Goal: Information Seeking & Learning: Learn about a topic

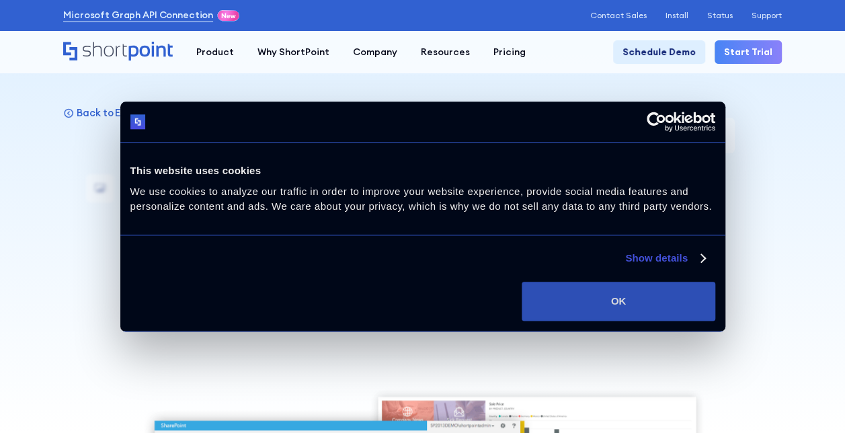
click at [674, 302] on button "OK" at bounding box center [618, 301] width 193 height 39
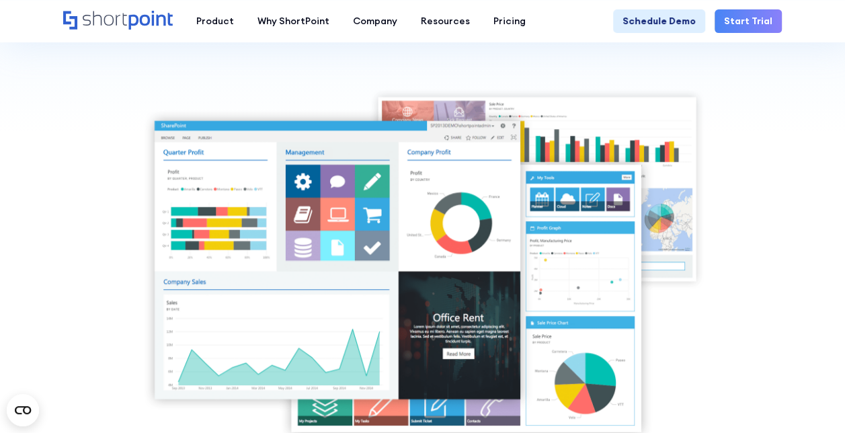
scroll to position [315, 0]
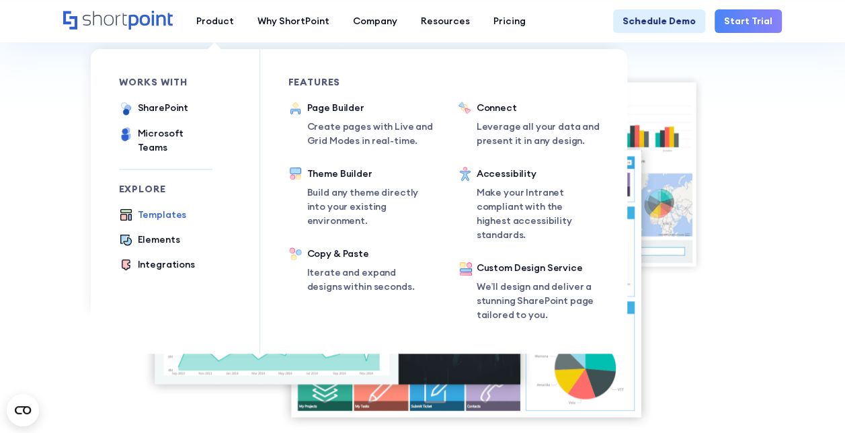
click at [151, 208] on div "Templates" at bounding box center [162, 215] width 49 height 14
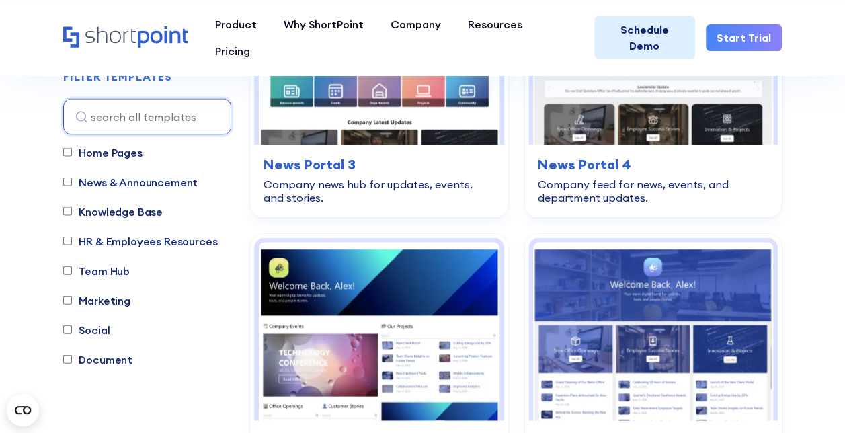
scroll to position [37, 0]
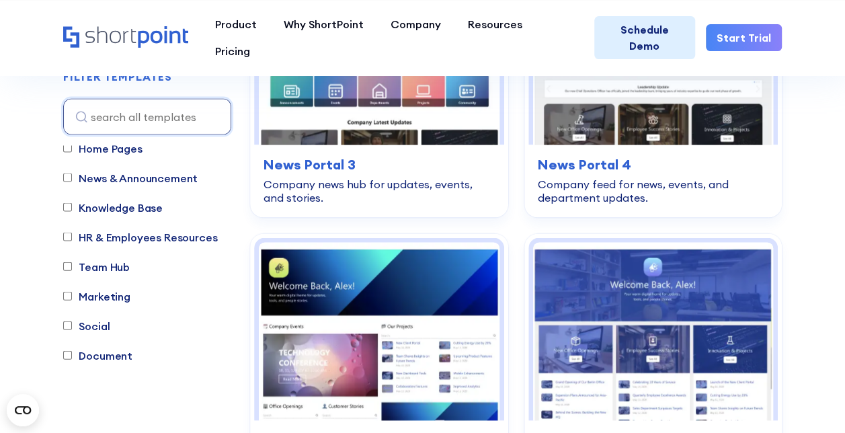
click at [110, 266] on label "Team Hub" at bounding box center [96, 266] width 67 height 16
click at [72, 266] on input "Team Hub" at bounding box center [67, 266] width 9 height 9
checkbox input "true"
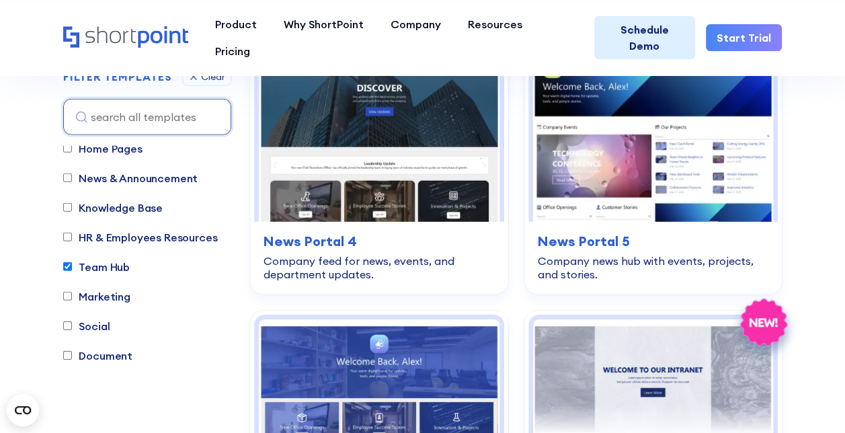
scroll to position [2051, 0]
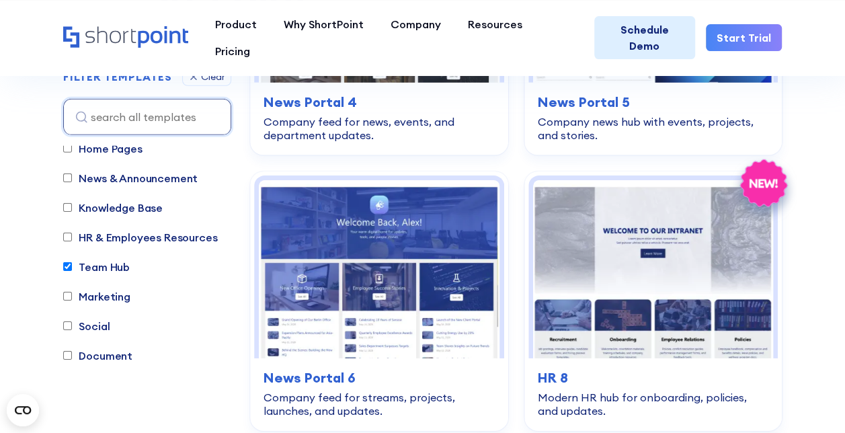
click at [71, 207] on input "Knowledge Base" at bounding box center [67, 207] width 9 height 9
checkbox input "true"
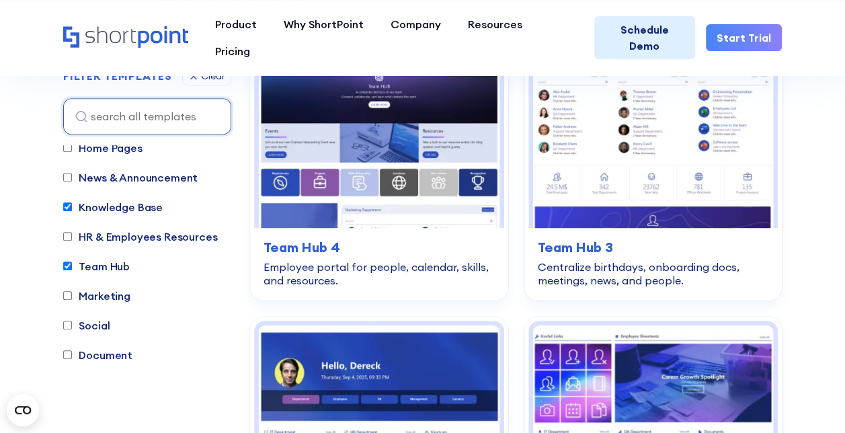
scroll to position [397, 0]
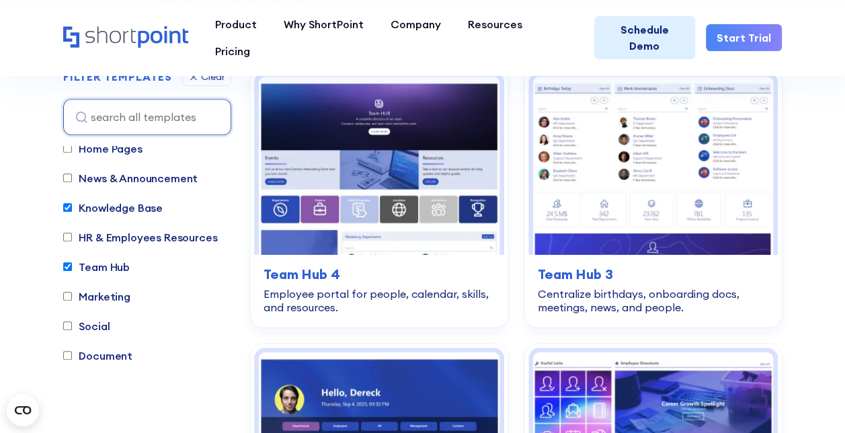
click at [67, 266] on input "Team Hub" at bounding box center [67, 266] width 9 height 9
checkbox input "false"
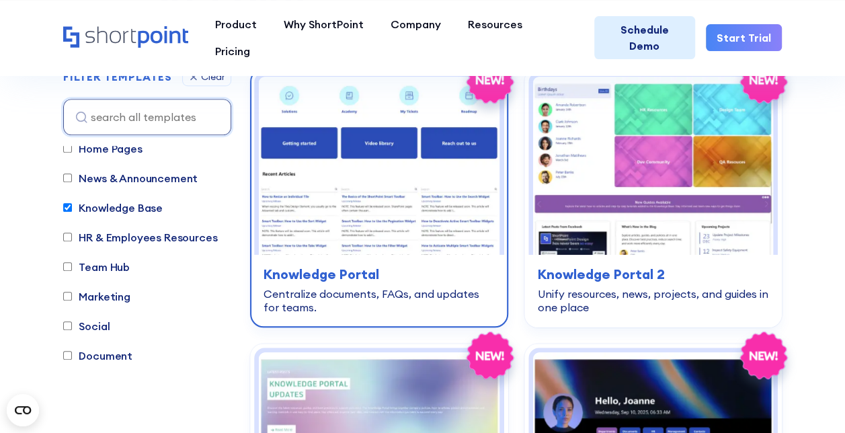
drag, startPoint x: 428, startPoint y: 156, endPoint x: 401, endPoint y: 163, distance: 27.7
click at [401, 163] on img at bounding box center [379, 166] width 240 height 178
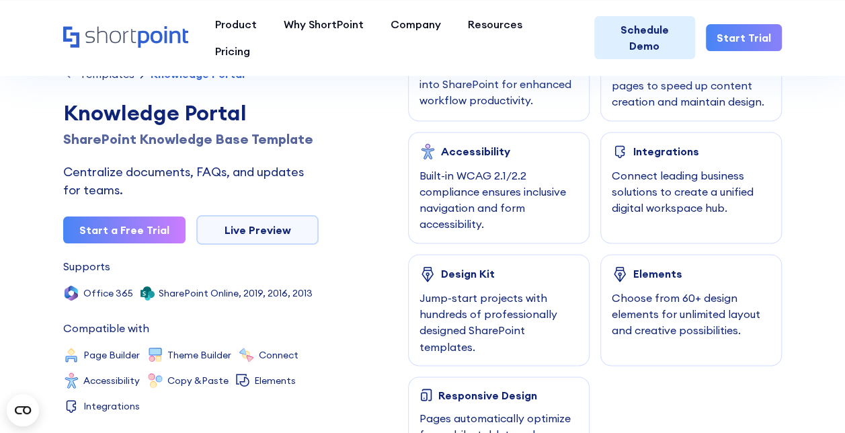
scroll to position [954, 0]
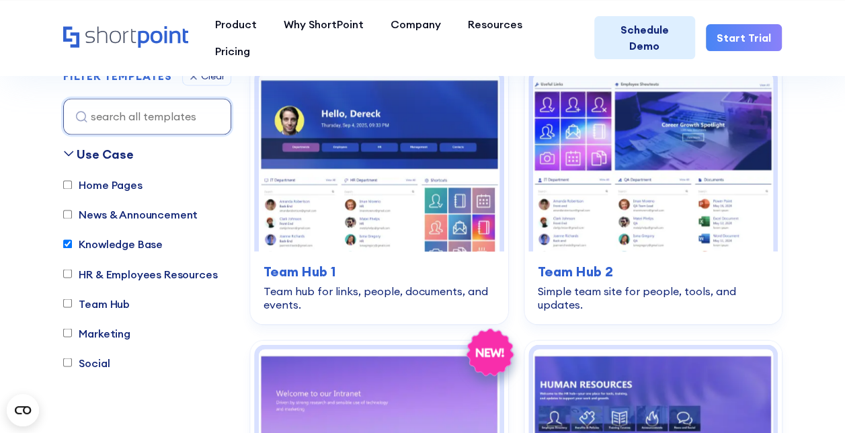
scroll to position [3547, 0]
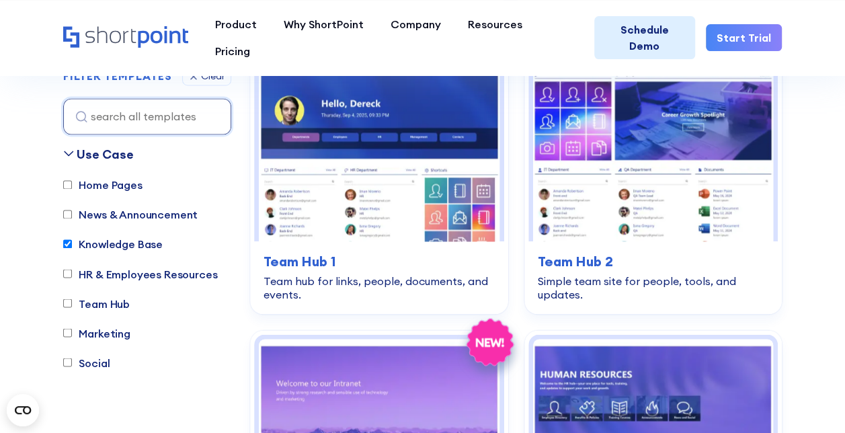
click at [71, 183] on input "Home Pages" at bounding box center [67, 185] width 9 height 9
checkbox input "true"
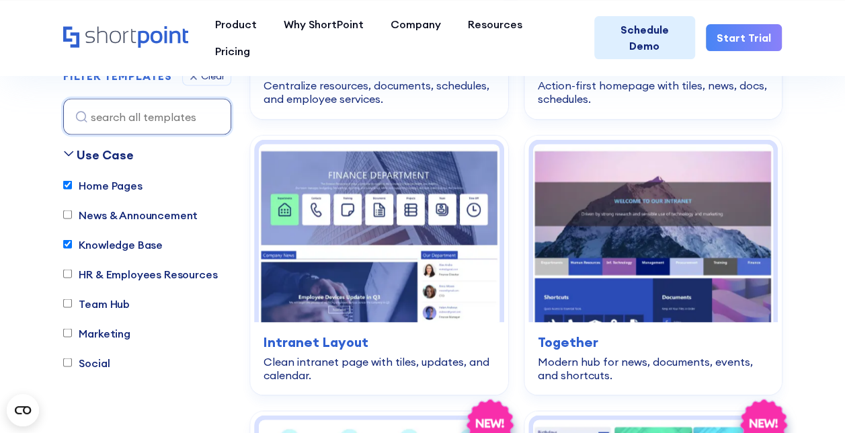
scroll to position [397, 0]
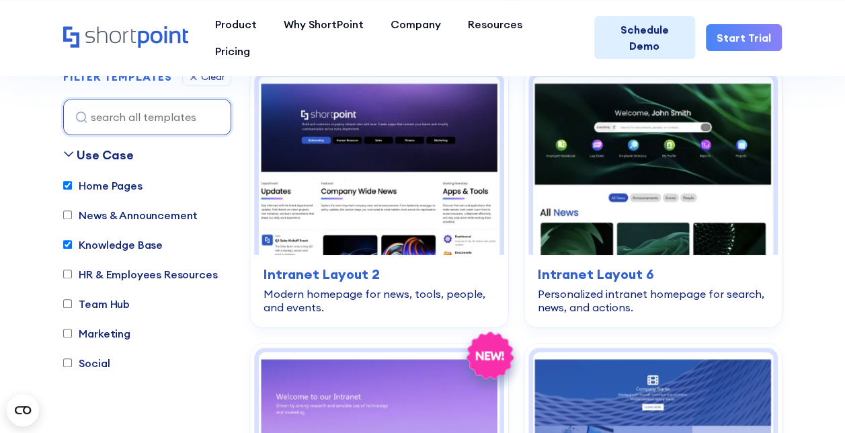
click at [68, 242] on input "Knowledge Base" at bounding box center [67, 244] width 9 height 9
checkbox input "false"
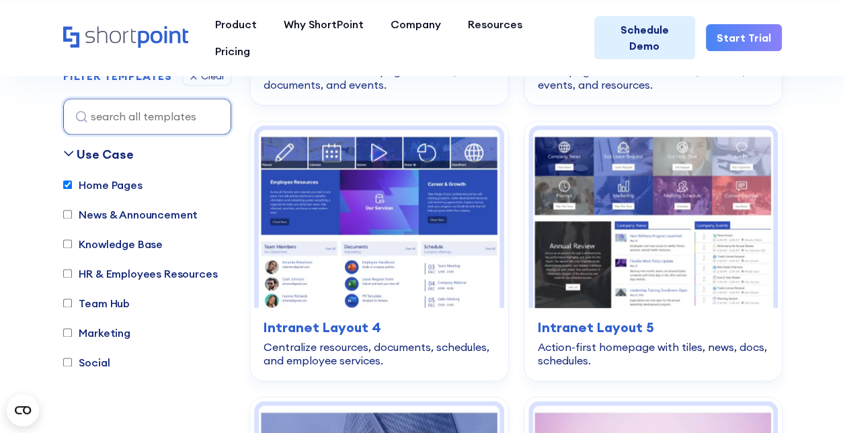
scroll to position [0, 0]
